Goal: Information Seeking & Learning: Understand process/instructions

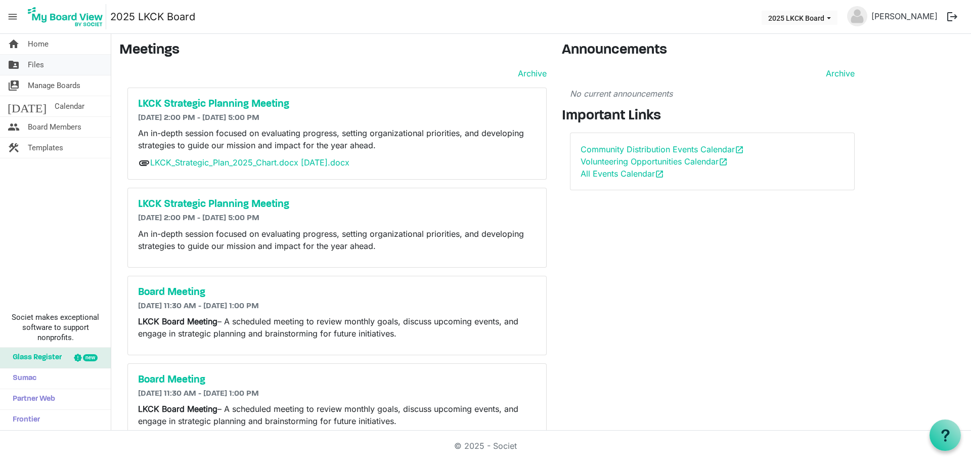
click at [32, 63] on span "Files" at bounding box center [36, 65] width 16 height 20
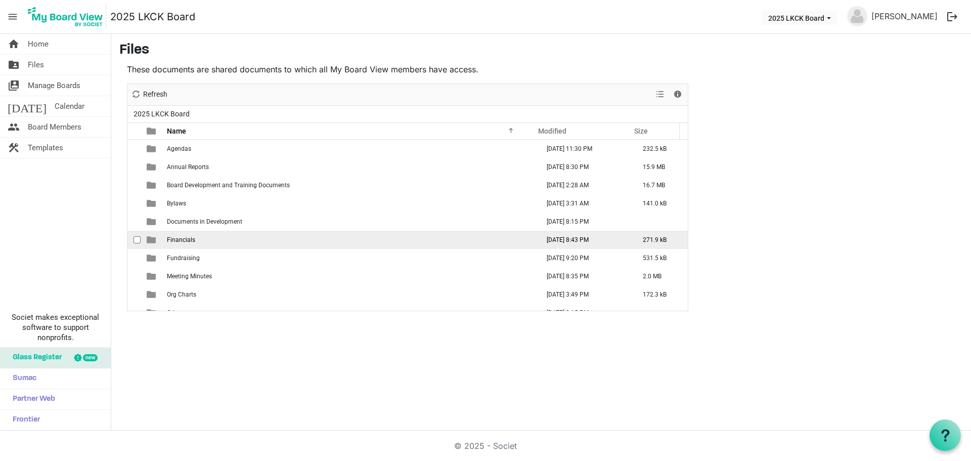
click at [178, 241] on span "Financials" at bounding box center [181, 239] width 28 height 7
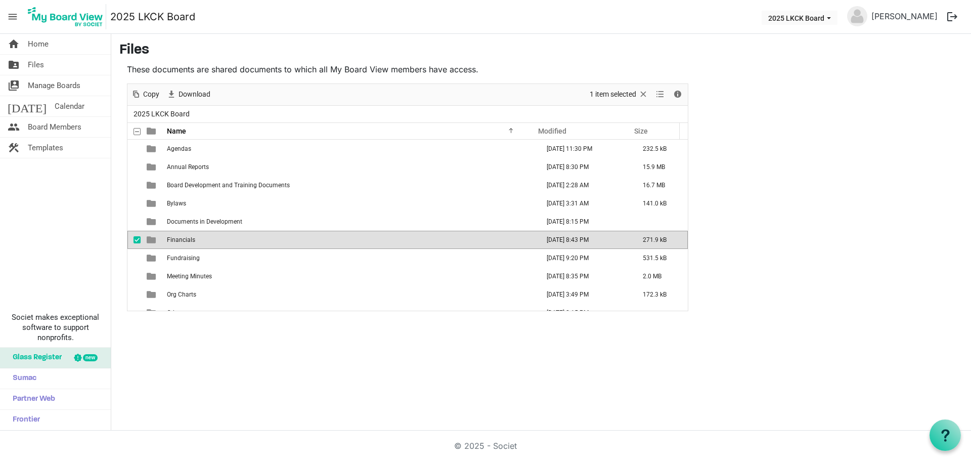
click at [178, 241] on span "Financials" at bounding box center [181, 239] width 28 height 7
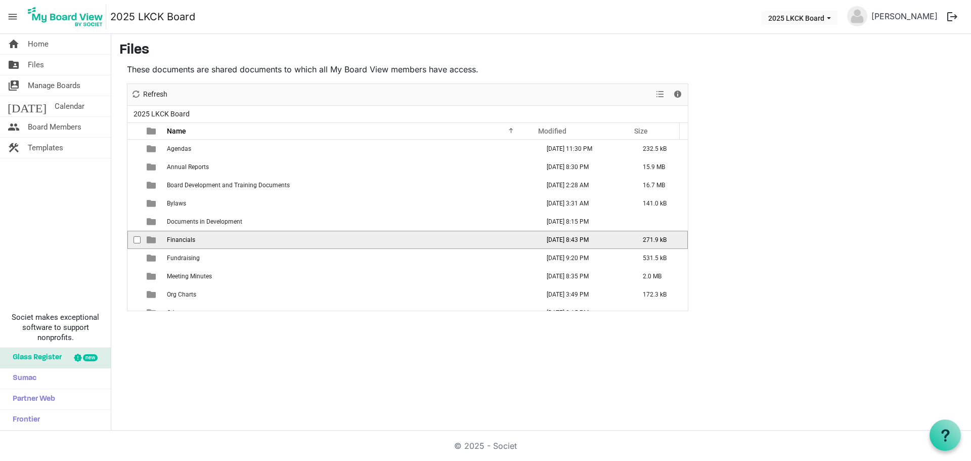
click at [178, 241] on span "Financials" at bounding box center [181, 239] width 28 height 7
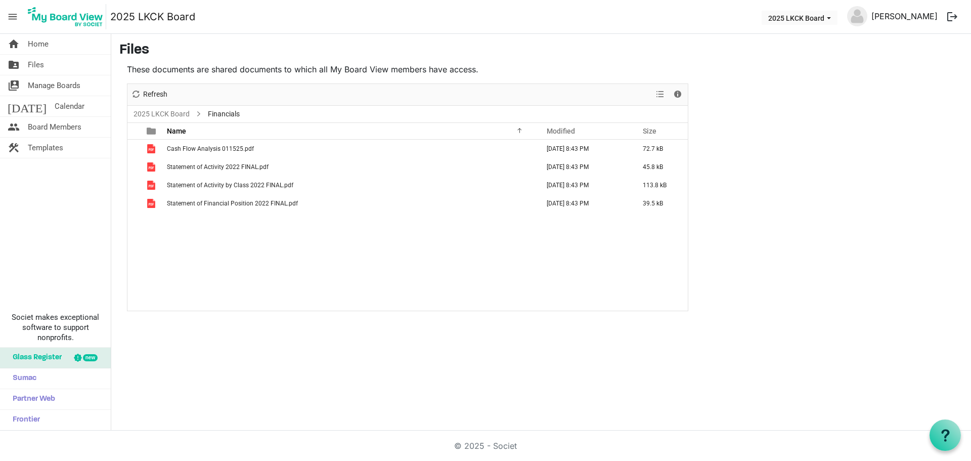
click at [923, 16] on link "Laura Gray" at bounding box center [905, 16] width 74 height 20
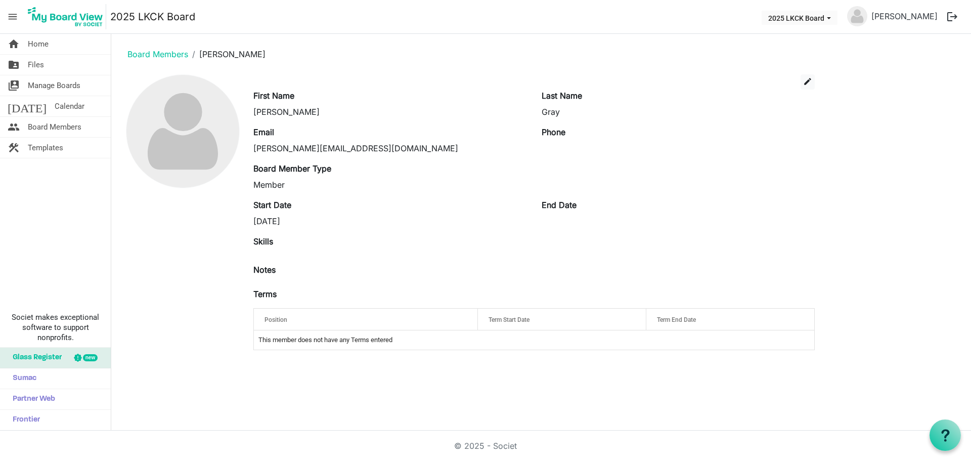
click at [946, 11] on button "logout" at bounding box center [952, 16] width 21 height 21
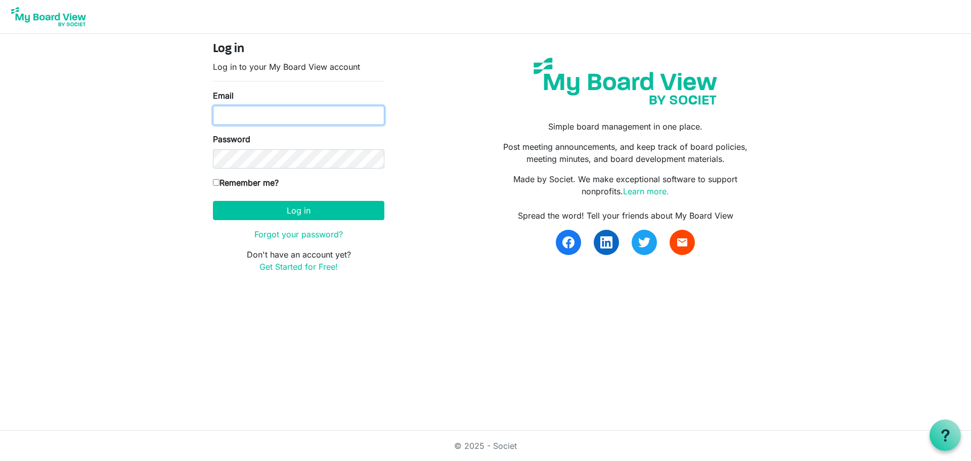
type input "laura@lovekckids.org"
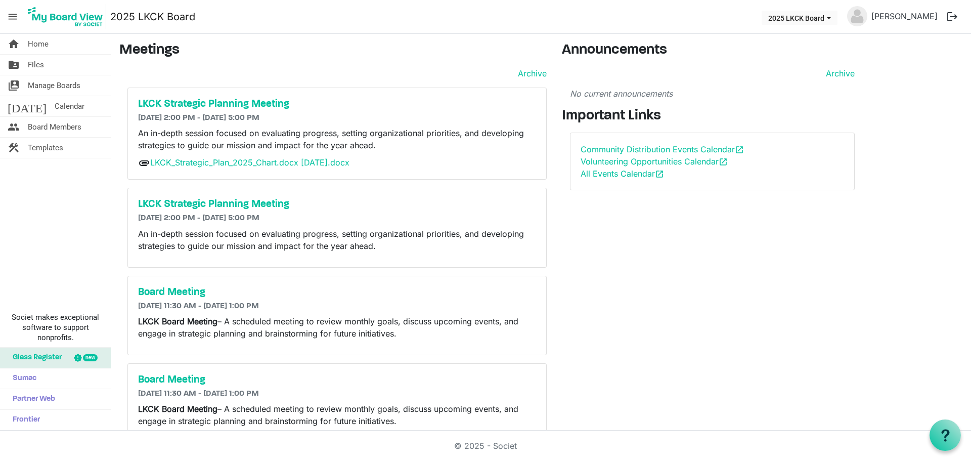
click at [956, 14] on button "logout" at bounding box center [952, 16] width 21 height 21
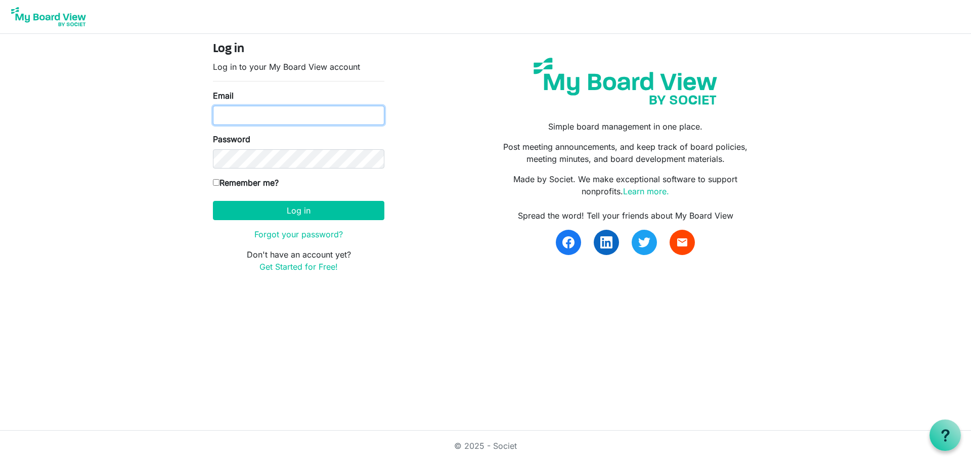
type input "[PERSON_NAME][EMAIL_ADDRESS][DOMAIN_NAME]"
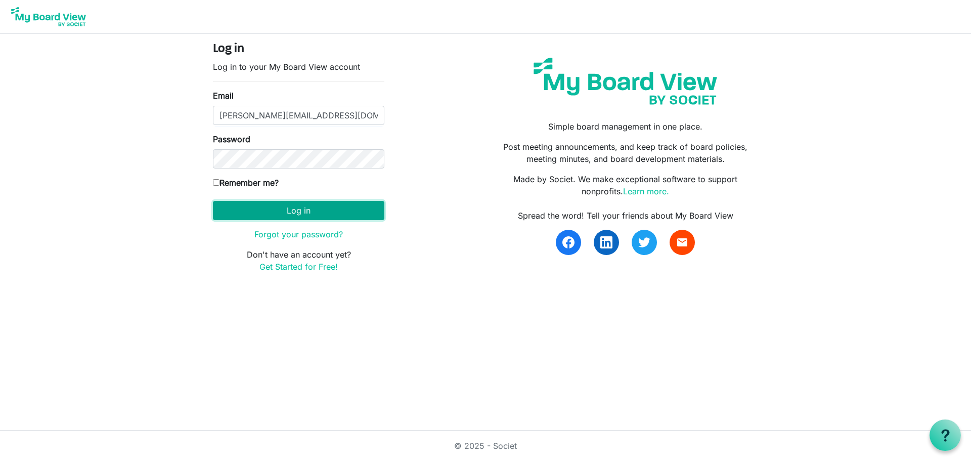
click at [284, 216] on button "Log in" at bounding box center [298, 210] width 171 height 19
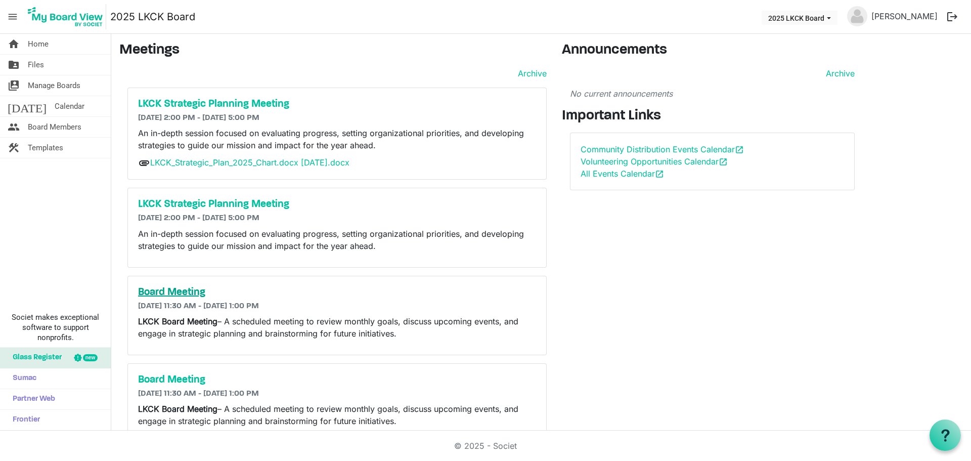
click at [181, 292] on h5 "Board Meeting" at bounding box center [337, 292] width 398 height 12
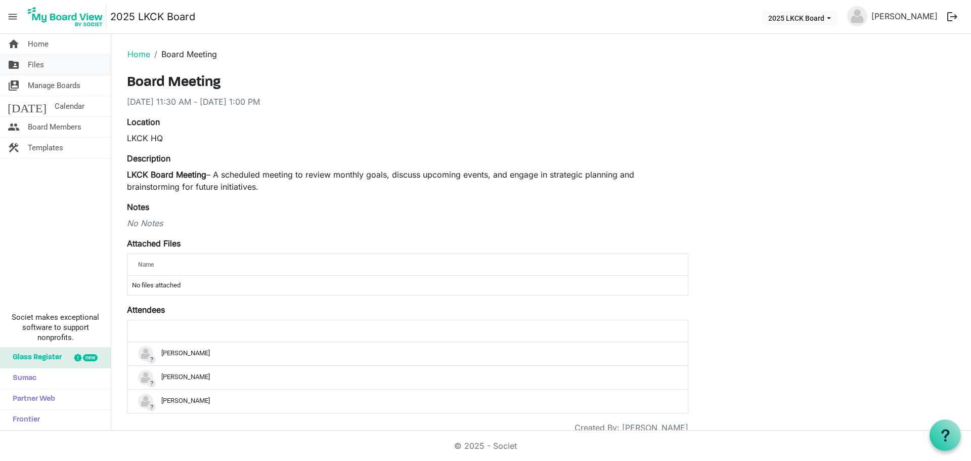
click at [44, 65] on span "Files" at bounding box center [36, 65] width 16 height 20
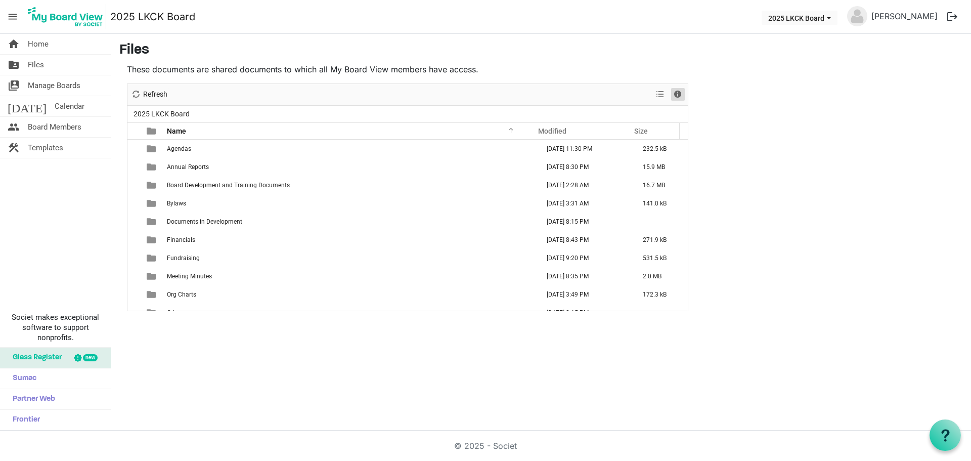
click at [681, 95] on span "Details" at bounding box center [678, 94] width 12 height 13
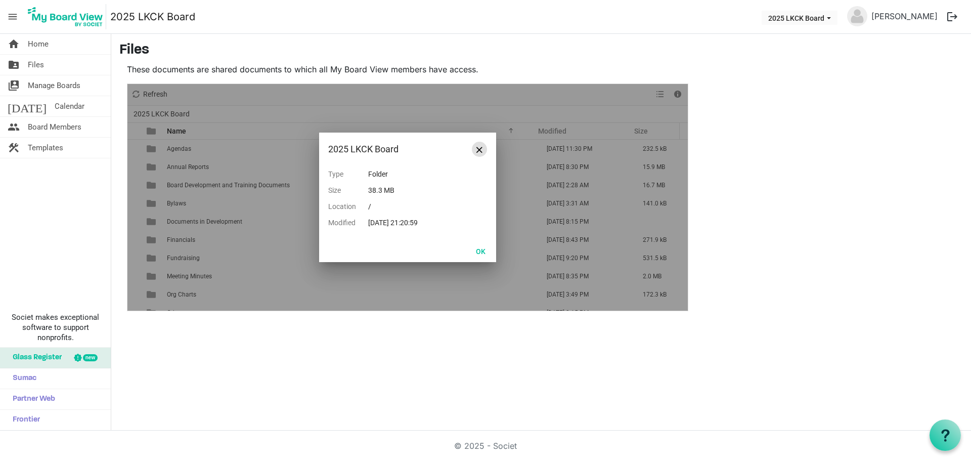
click at [483, 150] on button "Close" at bounding box center [479, 149] width 15 height 15
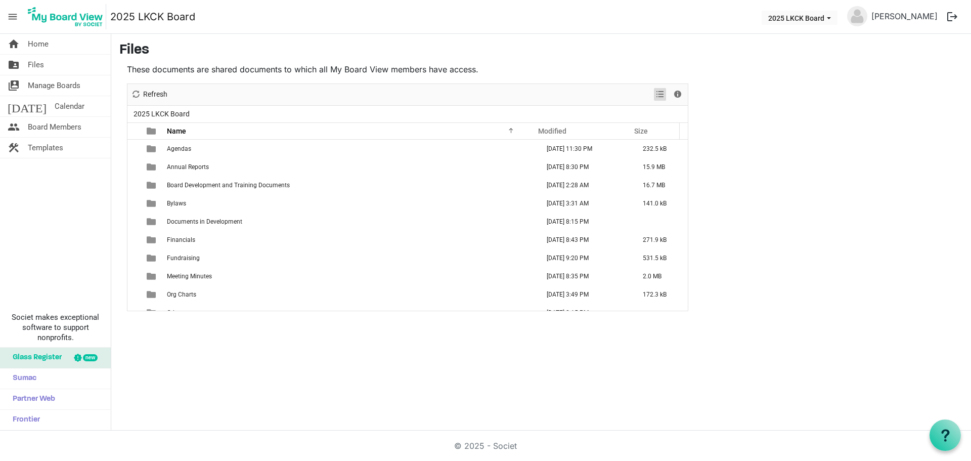
click at [665, 95] on span "View dropdownbutton" at bounding box center [660, 94] width 12 height 13
drag, startPoint x: 926, startPoint y: 182, endPoint x: 773, endPoint y: 237, distance: 163.6
click at [925, 182] on main "Files These documents are shared documents to which all My Board View members h…" at bounding box center [541, 176] width 860 height 285
click at [818, 23] on button "2025 LKCK Board" at bounding box center [800, 18] width 76 height 14
click at [4, 20] on span "menu" at bounding box center [12, 16] width 19 height 19
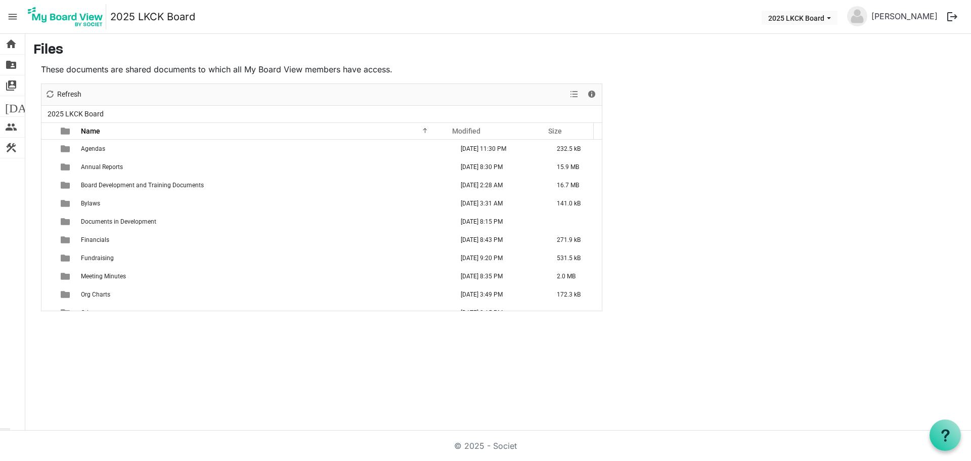
click at [9, 19] on span "menu" at bounding box center [12, 16] width 19 height 19
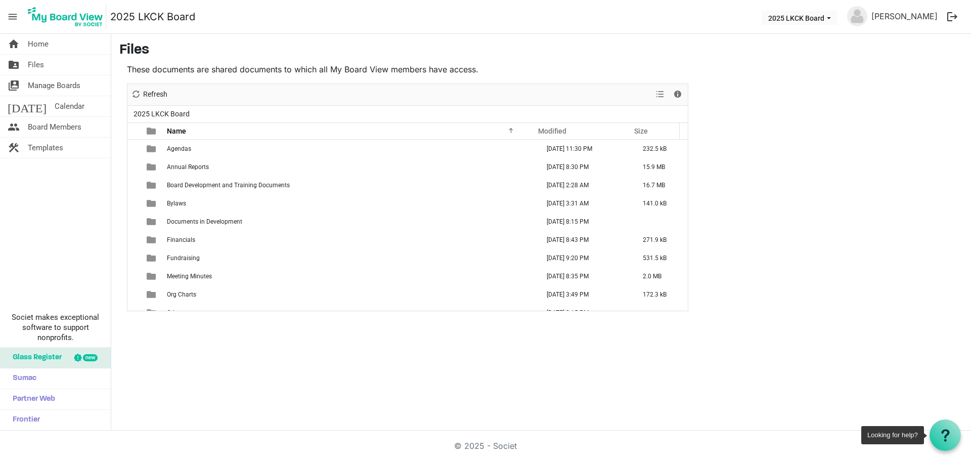
click at [946, 433] on icon at bounding box center [945, 435] width 13 height 13
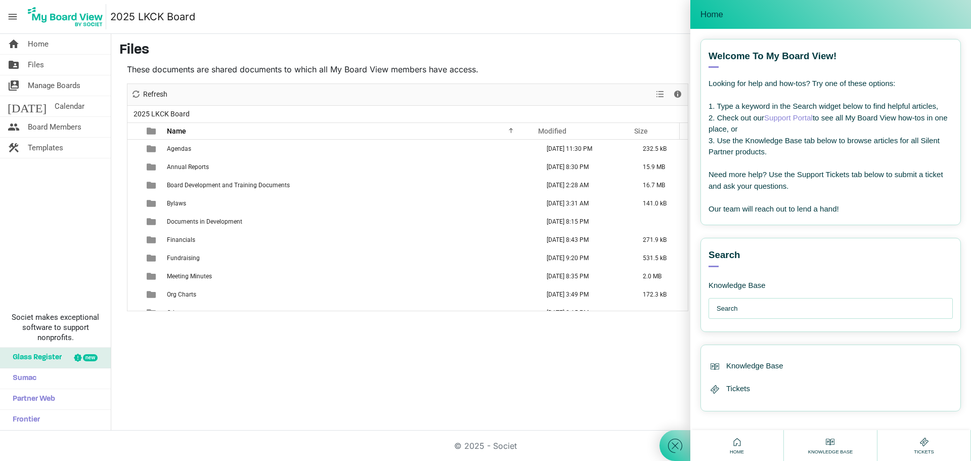
click at [798, 306] on input "text" at bounding box center [833, 308] width 233 height 20
type input "add files"
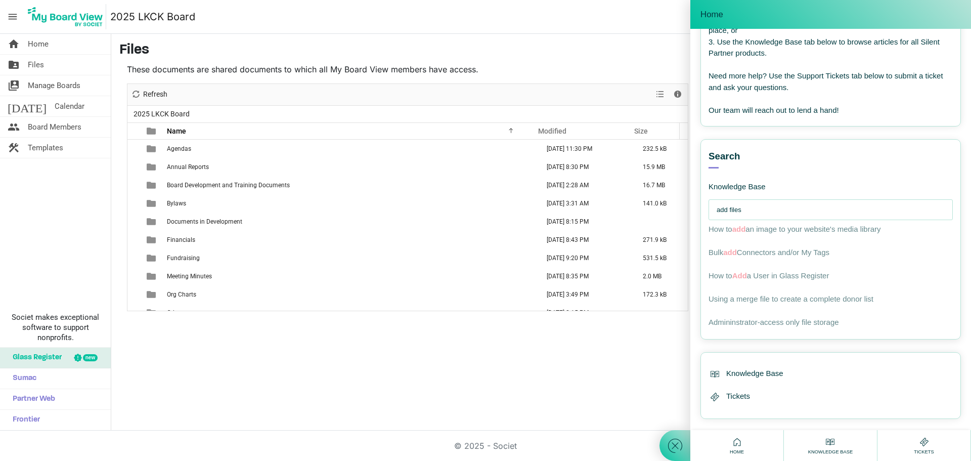
scroll to position [101, 0]
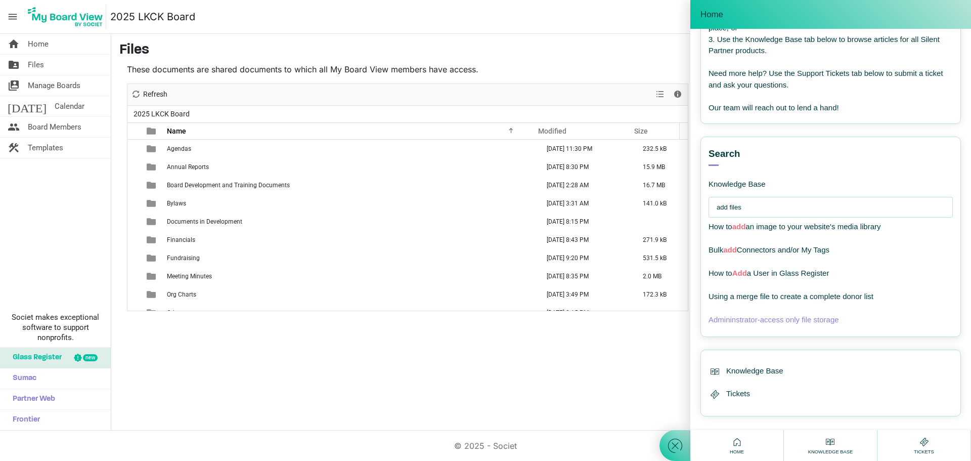
click at [796, 321] on span "Admininstrator-access only file storage" at bounding box center [774, 319] width 131 height 9
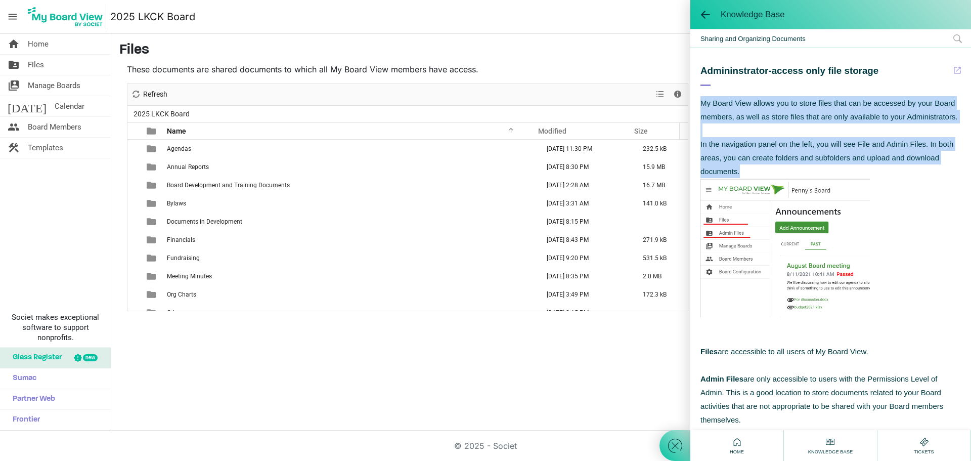
drag, startPoint x: 700, startPoint y: 101, endPoint x: 798, endPoint y: 184, distance: 128.8
click at [798, 184] on div "Admininstrator-access only file storage My Board View allows you to store files…" at bounding box center [831, 274] width 281 height 422
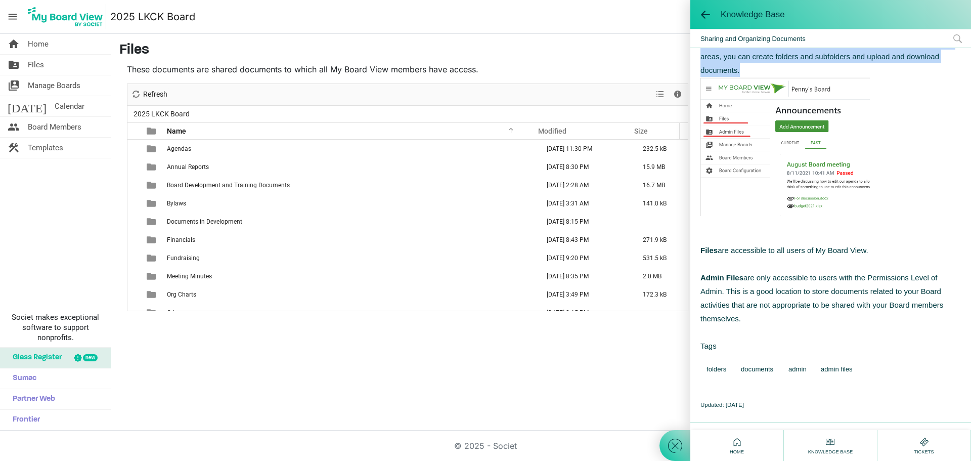
drag, startPoint x: 700, startPoint y: 264, endPoint x: 893, endPoint y: 269, distance: 193.3
click at [893, 269] on div "Admininstrator-access only file storage My Board View allows you to store files…" at bounding box center [831, 173] width 281 height 422
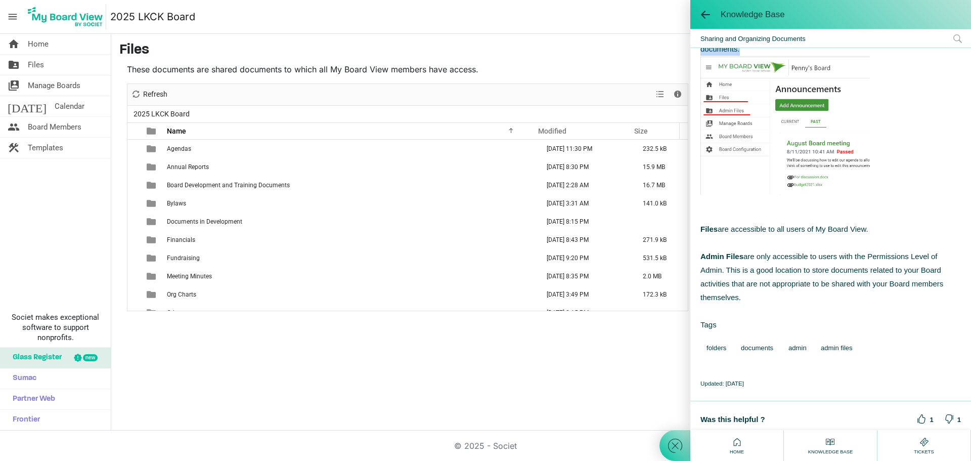
scroll to position [0, 0]
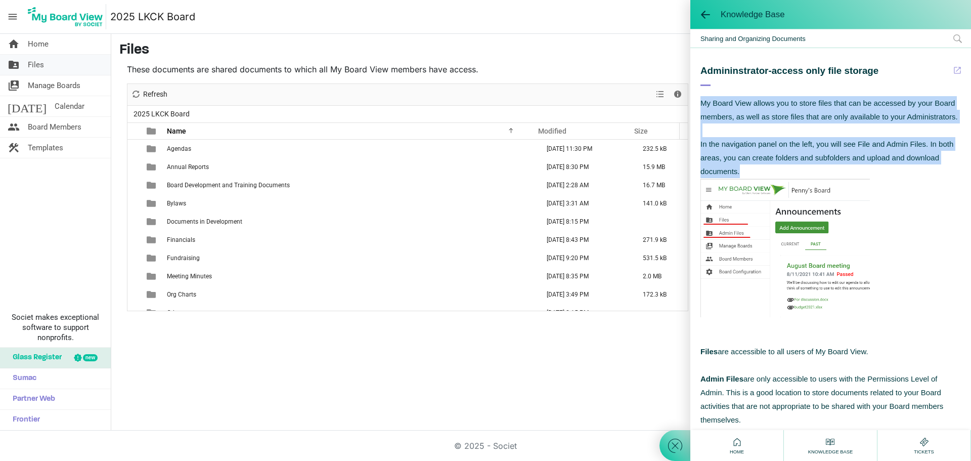
click at [51, 63] on link "folder_shared Files" at bounding box center [55, 65] width 111 height 20
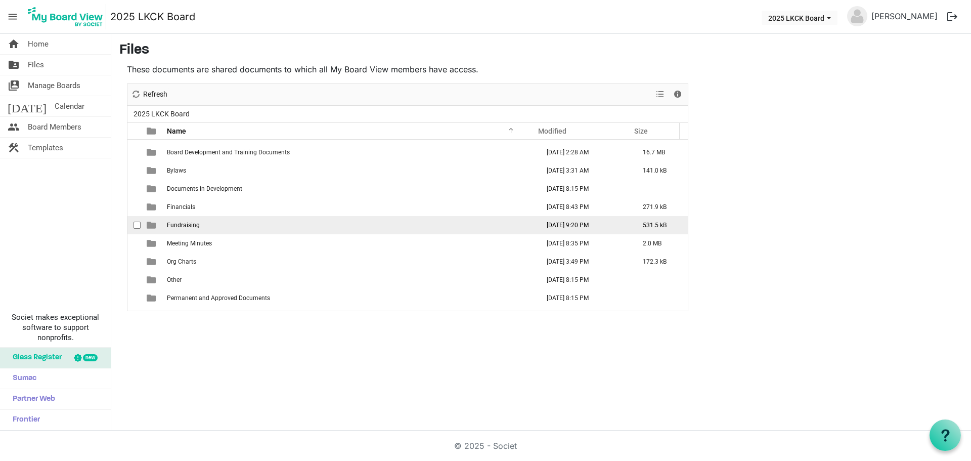
scroll to position [66, 0]
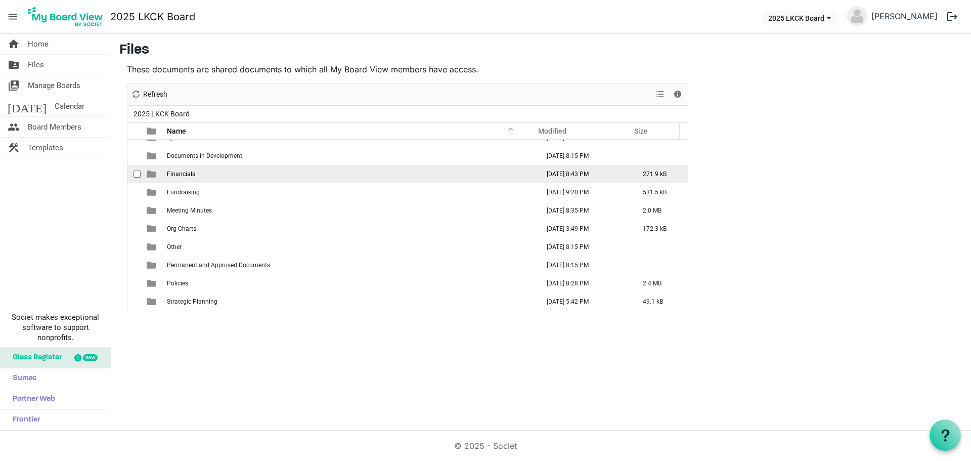
click at [195, 174] on td "Financials" at bounding box center [350, 174] width 372 height 18
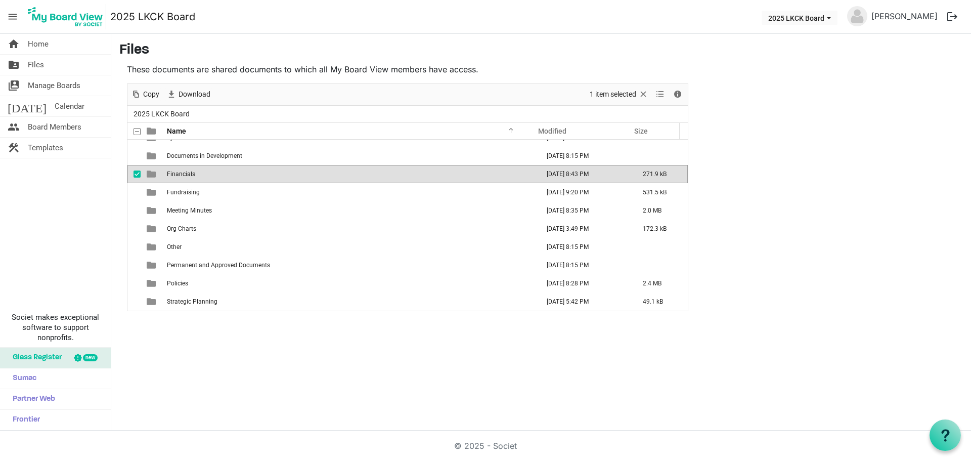
click at [218, 171] on td "Financials" at bounding box center [350, 174] width 372 height 18
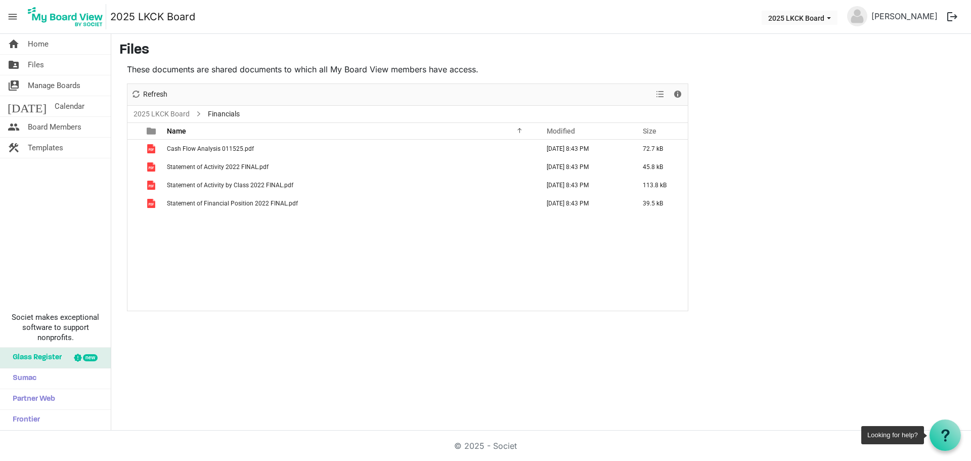
click at [945, 431] on icon at bounding box center [945, 435] width 13 height 13
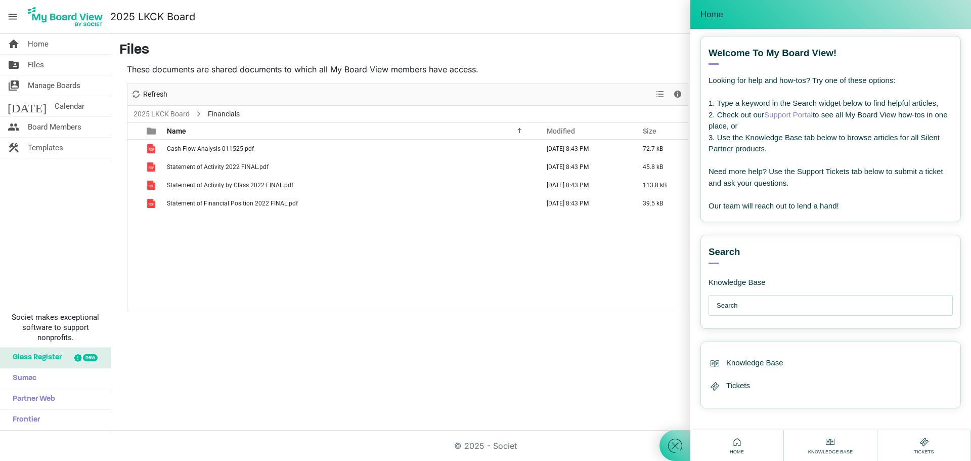
scroll to position [4, 0]
click at [795, 298] on input "text" at bounding box center [833, 304] width 233 height 20
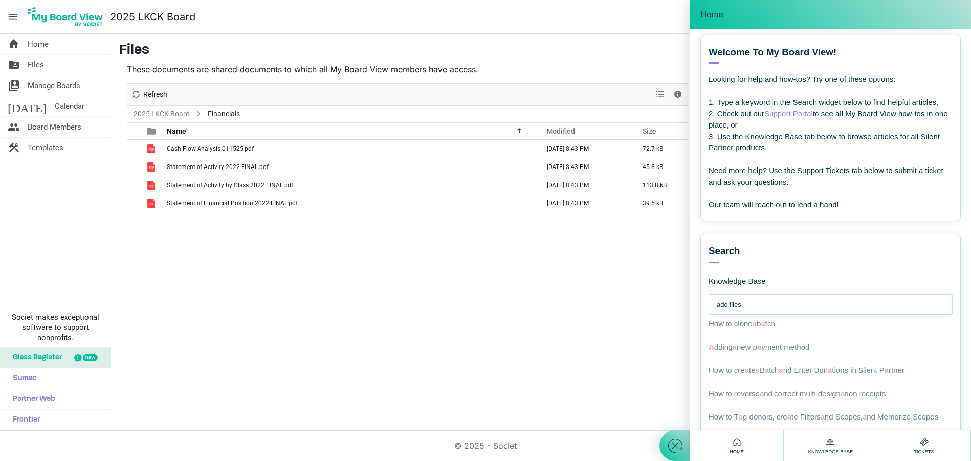
type input "add files"
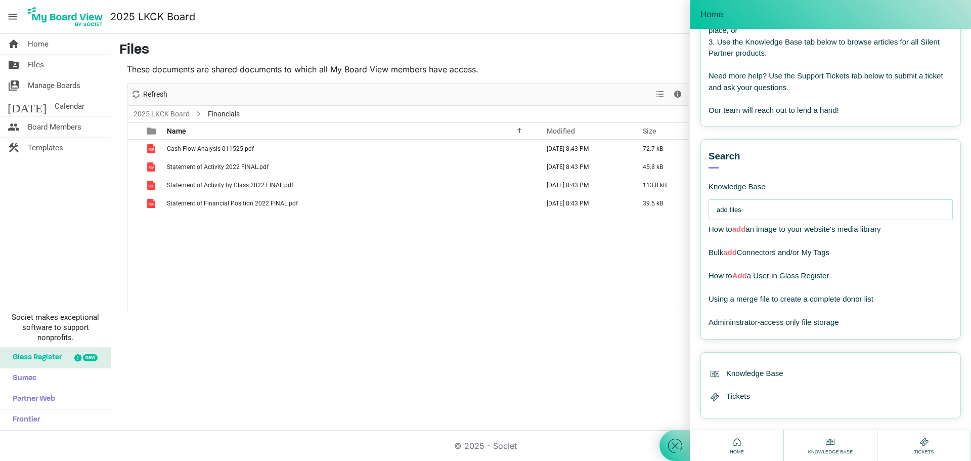
scroll to position [110, 0]
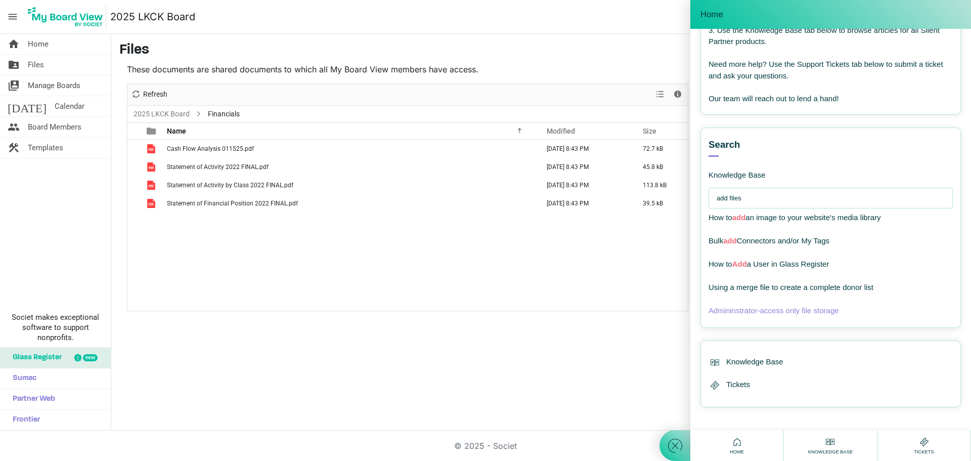
click at [790, 307] on span "Admininstrator-access only file storage" at bounding box center [774, 310] width 131 height 9
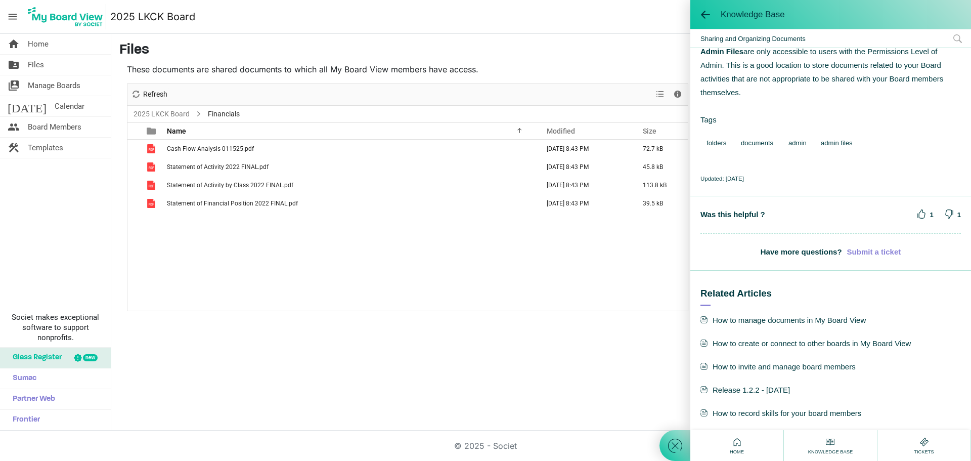
scroll to position [341, 0]
click at [796, 324] on span "How to manage documents in My Board View" at bounding box center [831, 320] width 261 height 13
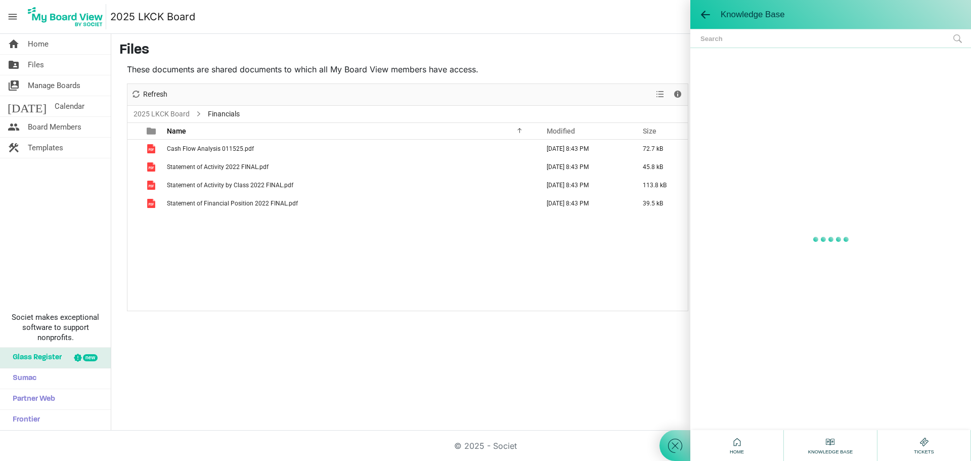
scroll to position [0, 0]
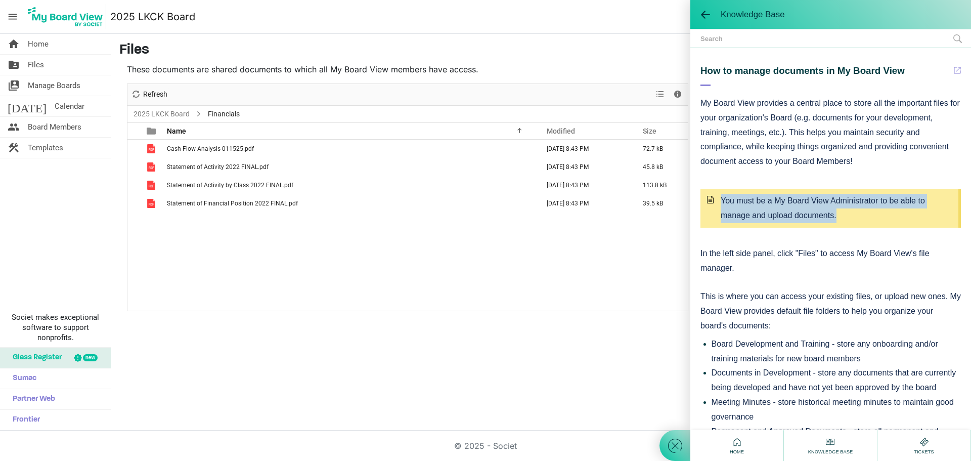
drag, startPoint x: 722, startPoint y: 199, endPoint x: 862, endPoint y: 216, distance: 141.1
click at [862, 216] on div "You must be a My Board View Administrator to be able to manage and upload docum…" at bounding box center [837, 208] width 233 height 29
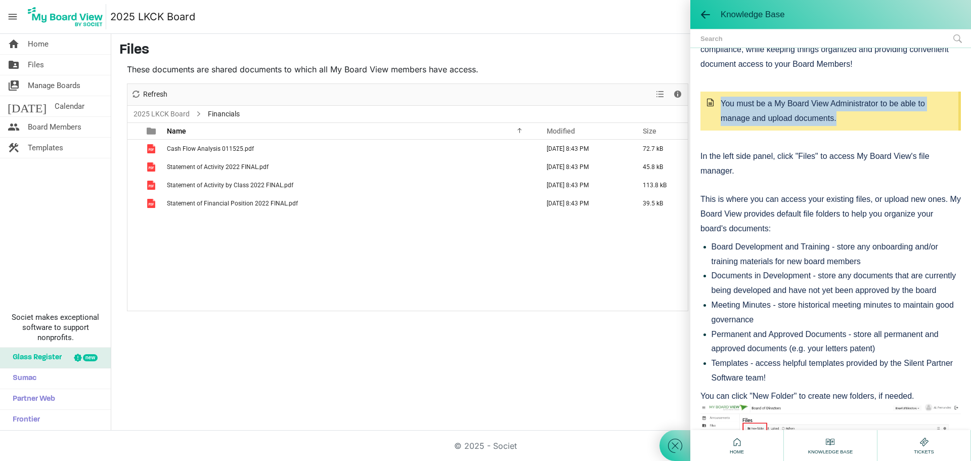
scroll to position [101, 0]
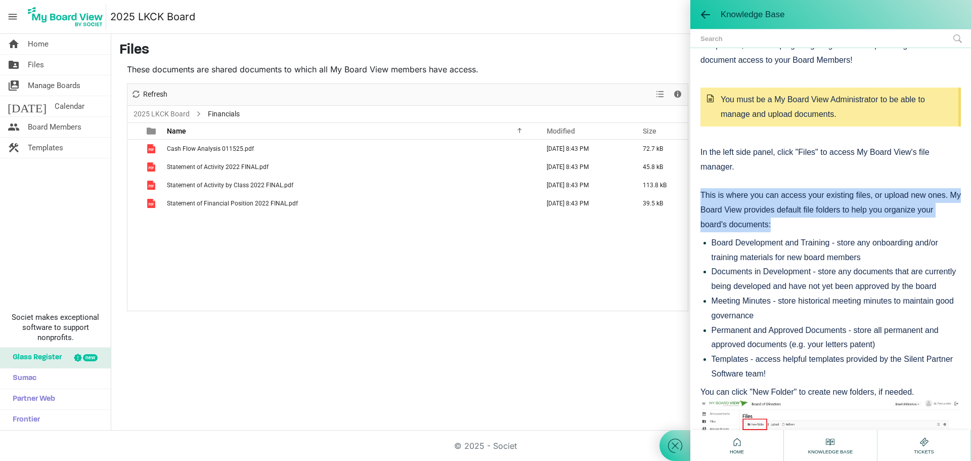
drag, startPoint x: 701, startPoint y: 194, endPoint x: 780, endPoint y: 220, distance: 83.7
click at [780, 220] on div "This is where you can access your existing files, or upload new ones. My Board …" at bounding box center [831, 210] width 261 height 44
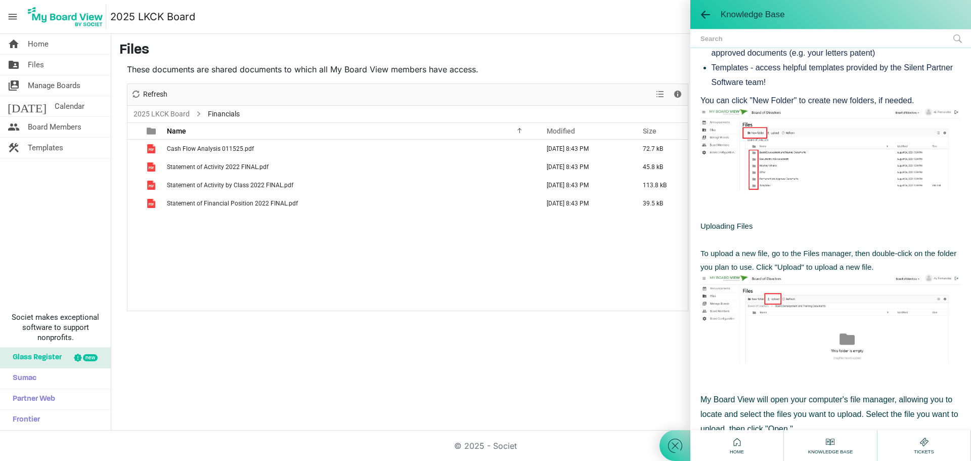
scroll to position [405, 0]
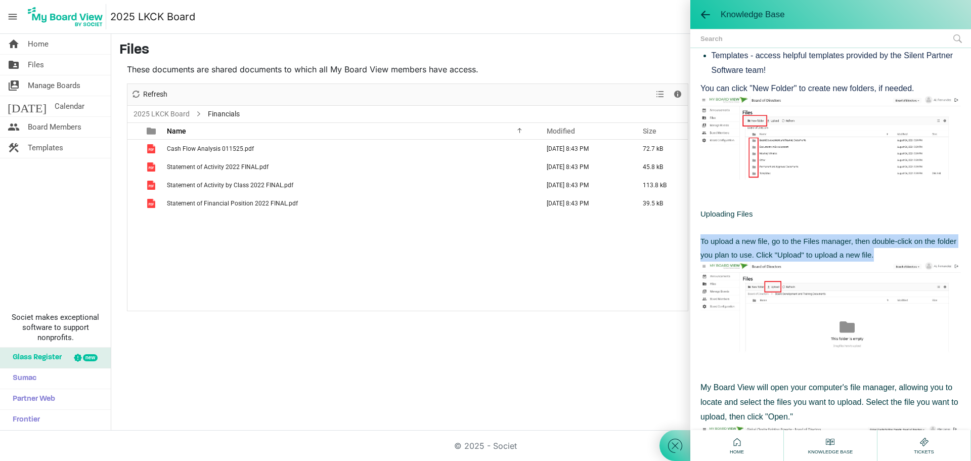
drag, startPoint x: 700, startPoint y: 251, endPoint x: 916, endPoint y: 266, distance: 216.5
click at [916, 266] on div "How to manage documents in My Board View My Board View provides a central place…" at bounding box center [831, 242] width 281 height 1166
